Goal: Information Seeking & Learning: Learn about a topic

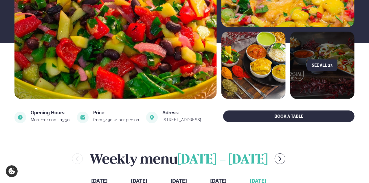
scroll to position [174, 0]
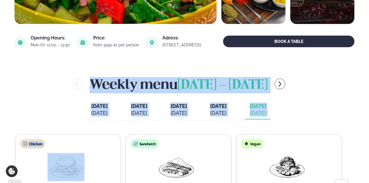
drag, startPoint x: 59, startPoint y: 108, endPoint x: 21, endPoint y: 102, distance: 38.4
click at [126, 149] on div "Weekly menu [DATE] - [DATE] [DATE] [DATE] [DATE] [DATE] [DATE] [DATE] [DATE] [D…" at bounding box center [184, 163] width 340 height 178
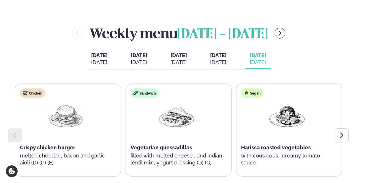
scroll to position [290, 0]
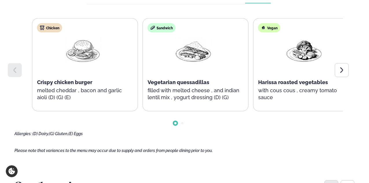
click at [167, 106] on div "Sandwich Vegetarian quessadillas filled with melted cheese , and indian lentil …" at bounding box center [193, 65] width 101 height 93
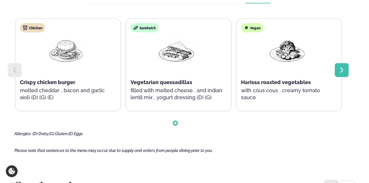
click at [342, 74] on icon at bounding box center [342, 70] width 7 height 7
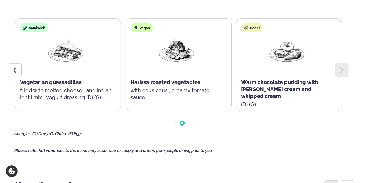
click at [337, 70] on div at bounding box center [342, 70] width 14 height 14
click at [340, 74] on icon at bounding box center [342, 70] width 7 height 7
click at [17, 74] on icon at bounding box center [14, 70] width 7 height 7
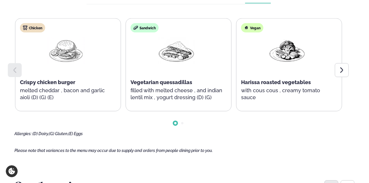
click at [17, 74] on icon at bounding box center [14, 70] width 7 height 7
click at [20, 90] on div "Chicken Crispy chicken burger melted cheddar , bacon and garlic aioli (D) (G) (…" at bounding box center [65, 65] width 101 height 93
click at [46, 107] on div "Chicken Crispy chicken burger melted cheddar , bacon and garlic aioli (D) (G) (…" at bounding box center [66, 65] width 101 height 93
